Goal: Find specific page/section: Find specific page/section

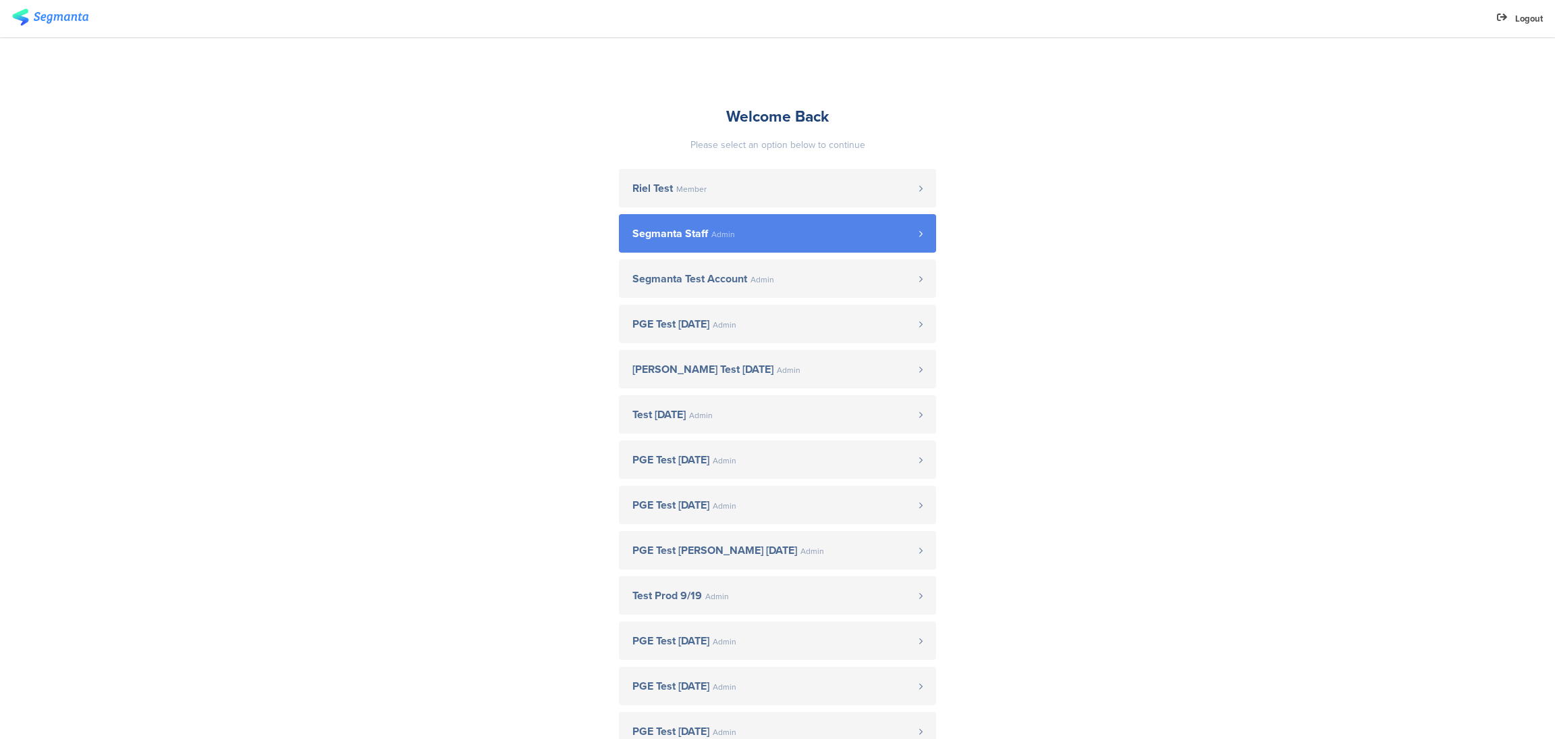
click at [830, 244] on link "Segmanta Staff Admin" at bounding box center [777, 233] width 317 height 38
